Goal: Task Accomplishment & Management: Complete application form

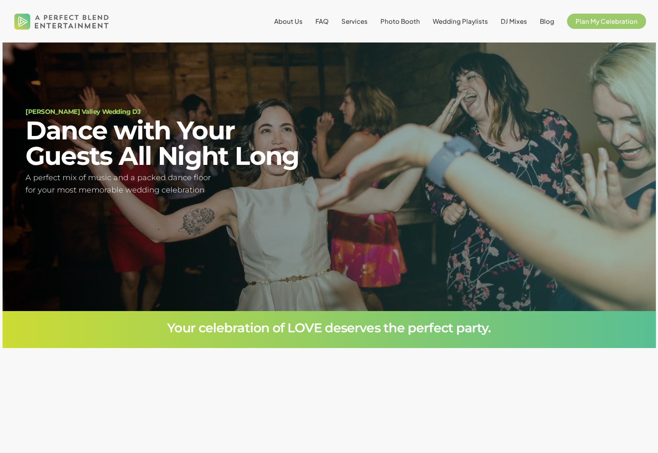
scroll to position [52, 0]
click at [136, 237] on span "P l a n M y C e l e b r a t i o n" at bounding box center [86, 232] width 121 height 25
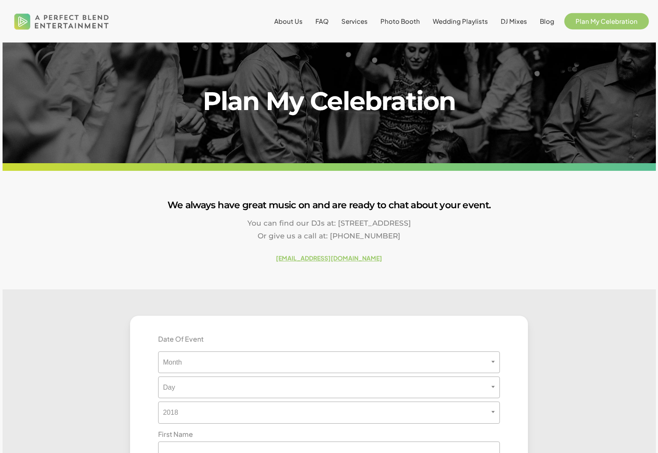
click at [620, 25] on link "Plan My Celebration" at bounding box center [606, 21] width 79 height 7
